Goal: Task Accomplishment & Management: Manage account settings

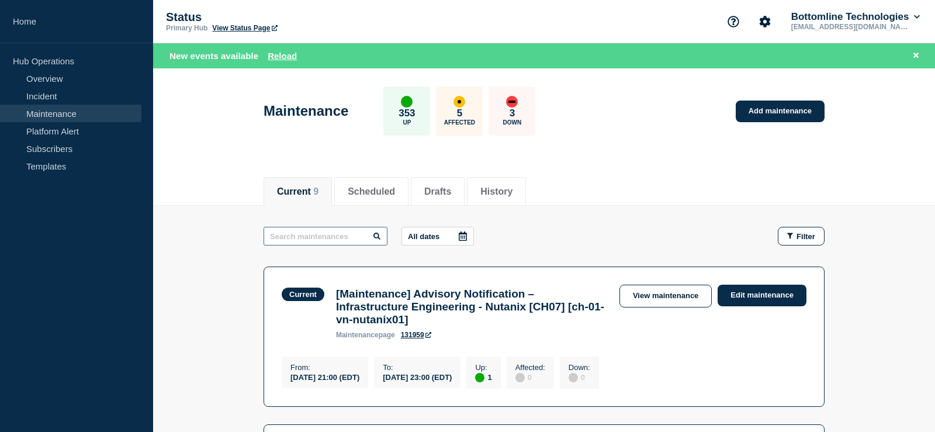
click at [313, 231] on input "text" at bounding box center [325, 236] width 124 height 19
type input "create"
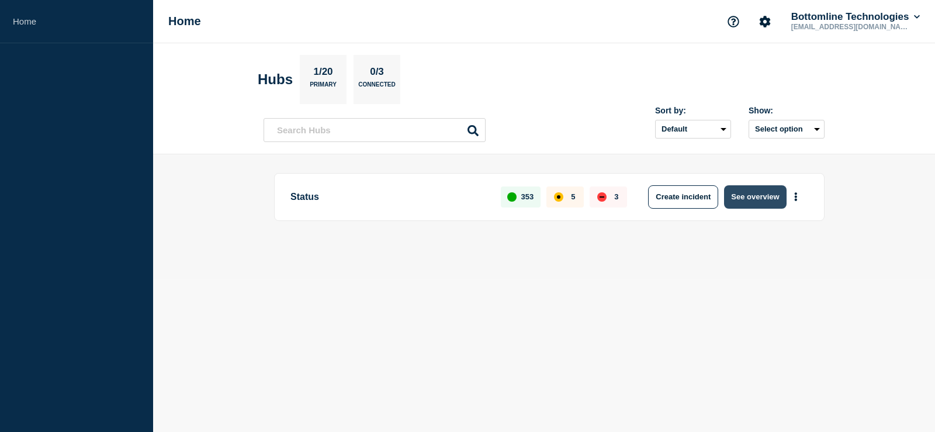
click at [747, 204] on button "See overview" at bounding box center [755, 196] width 62 height 23
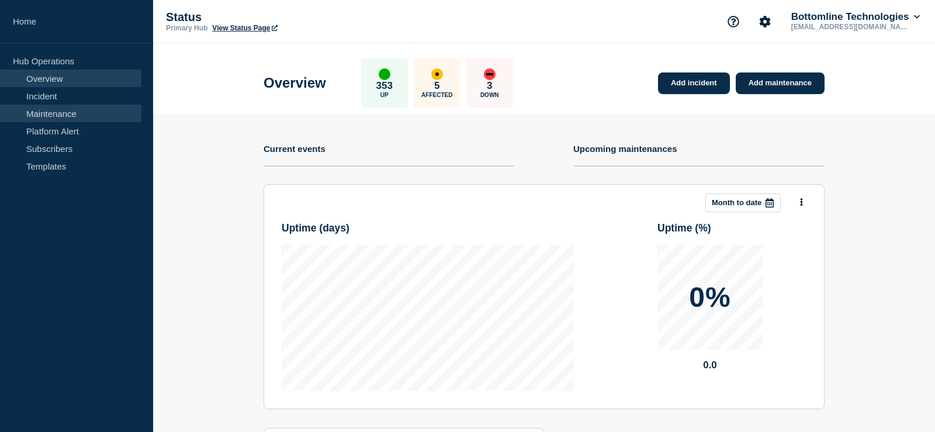
click at [34, 120] on link "Maintenance" at bounding box center [70, 114] width 141 height 18
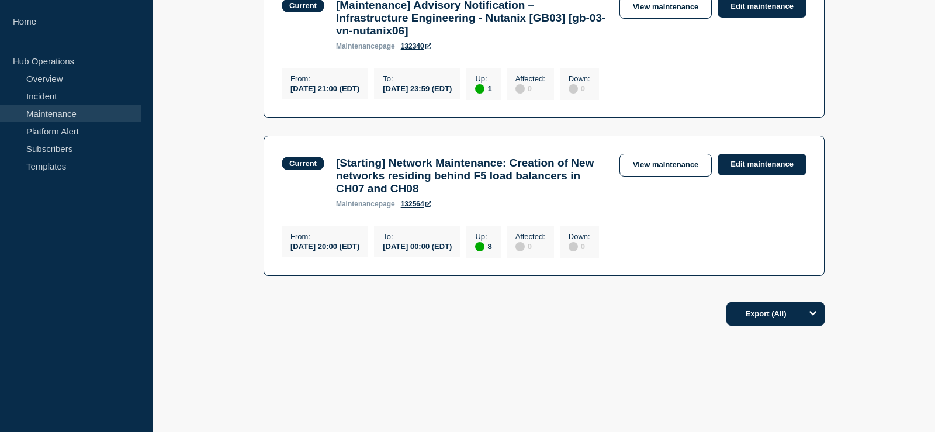
scroll to position [536, 0]
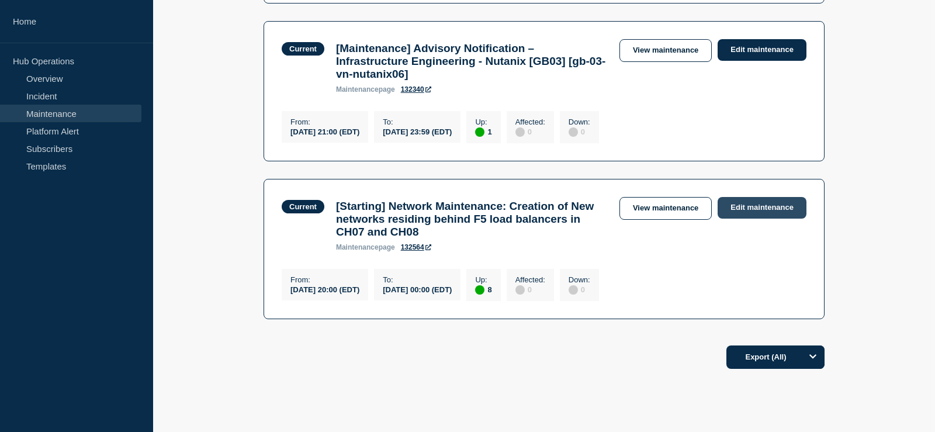
click at [742, 218] on link "Edit maintenance" at bounding box center [761, 208] width 89 height 22
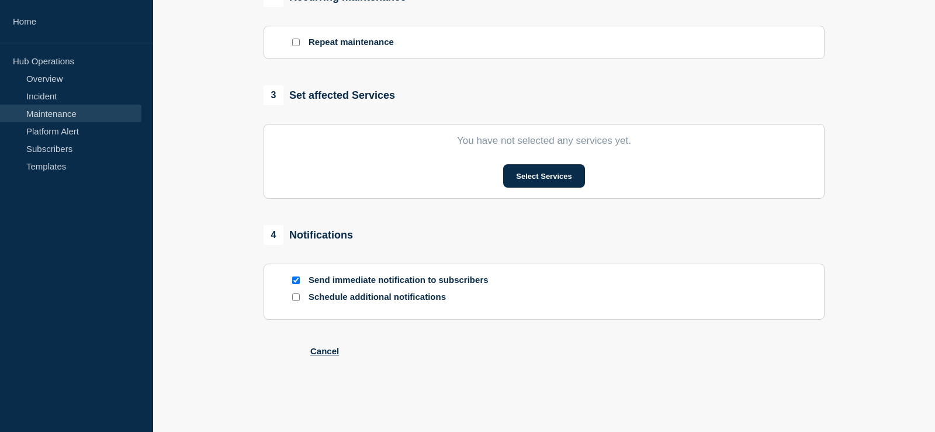
type input "[Starting] Network Maintenance: Creation of New networks residing behind F5 loa…"
type input "20:00"
type input "00:00"
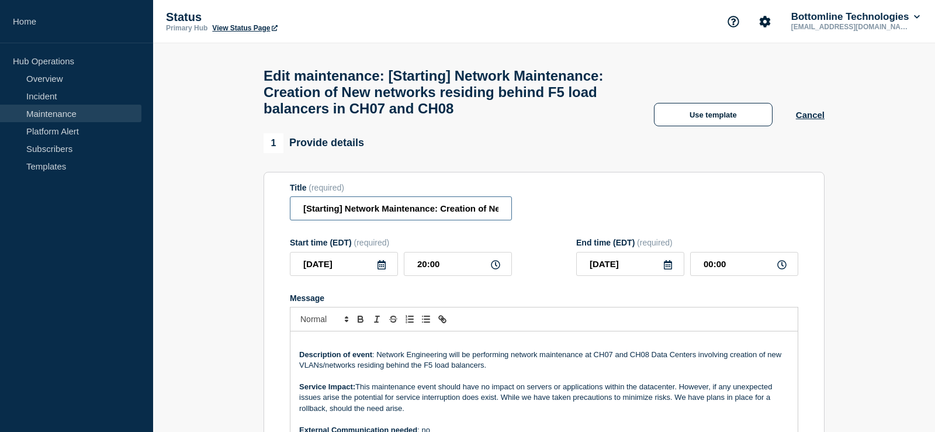
click at [325, 220] on input "[Starting] Network Maintenance: Creation of New networks residing behind F5 loa…" at bounding box center [401, 208] width 222 height 24
type input "[Completed] Network Maintenance: Creation of New networks residing behind F5 lo…"
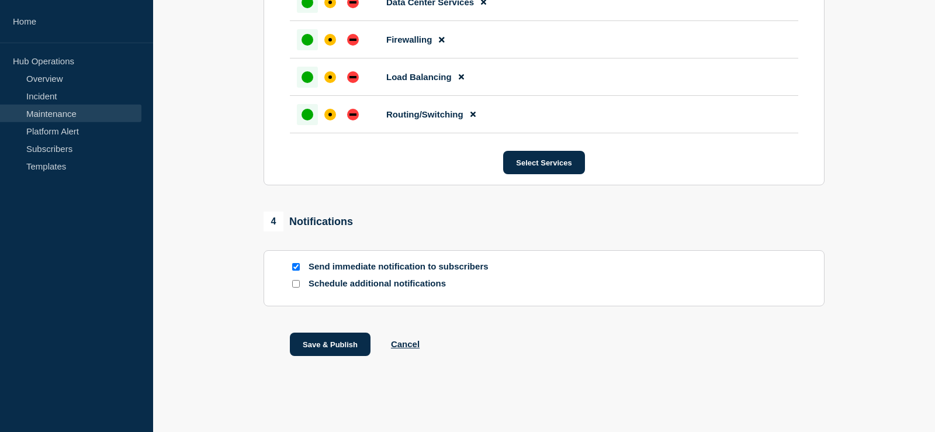
scroll to position [971, 0]
click at [346, 337] on button "Save & Publish" at bounding box center [330, 343] width 81 height 23
